Goal: Information Seeking & Learning: Learn about a topic

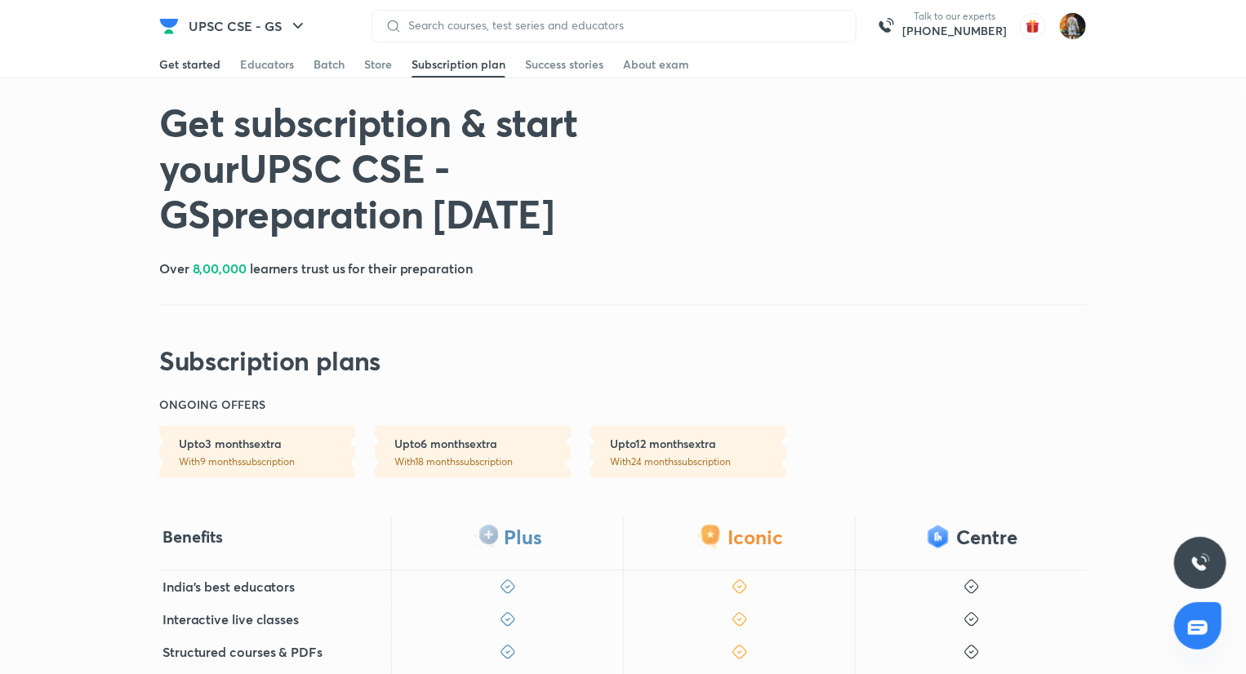
click at [165, 58] on div "Get started" at bounding box center [189, 64] width 61 height 16
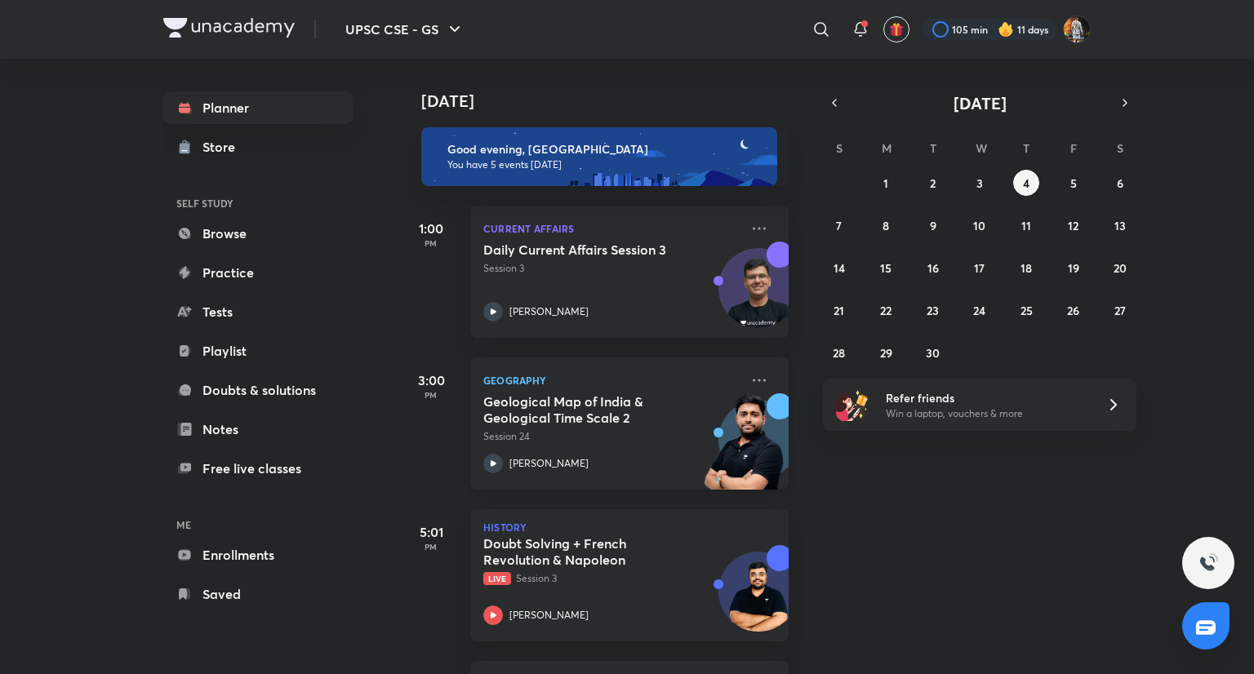
click at [593, 411] on h5 "Geological Map of India & Geological Time Scale 2" at bounding box center [584, 409] width 203 height 33
